Goal: Browse casually

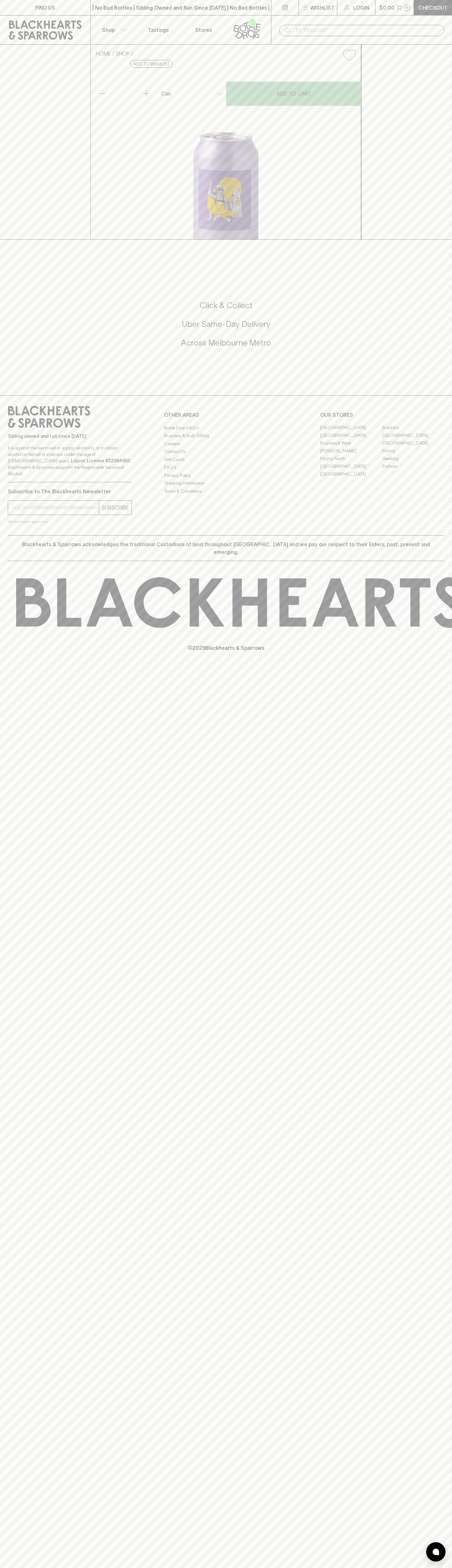
click at [449, 800] on div "FIND US | No Bad Bottles | Sibling Owned and Run Since 2006 | No Bad Bottles | …" at bounding box center [226, 784] width 452 height 1568
click at [154, 1567] on html "FIND US | No Bad Bottles | Sibling Owned and Run Since 2006 | No Bad Bottles | …" at bounding box center [226, 784] width 452 height 1568
click at [4, 535] on div "Sibling owned and run since 2006 It is against the law to sell or supply alcoho…" at bounding box center [226, 465] width 452 height 140
